Goal: Information Seeking & Learning: Learn about a topic

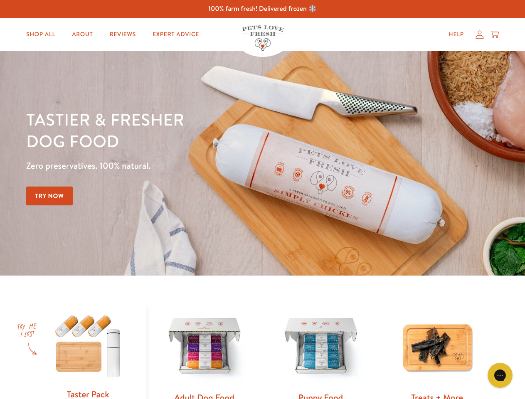
click at [262, 200] on div "Tastier & fresher dog food Zero preservatives. 100% natural. Try Now" at bounding box center [183, 164] width 315 height 110
click at [500, 375] on icon "Gorgias live chat" at bounding box center [500, 375] width 8 height 8
